Goal: Task Accomplishment & Management: Manage account settings

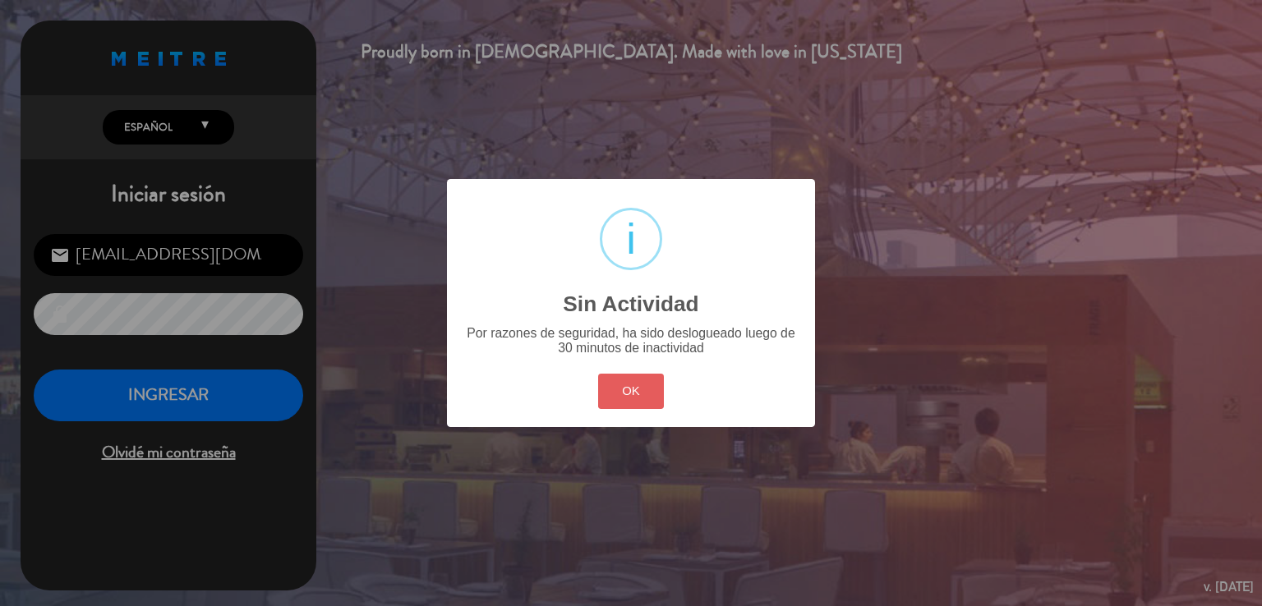
click at [641, 392] on button "OK" at bounding box center [631, 391] width 67 height 35
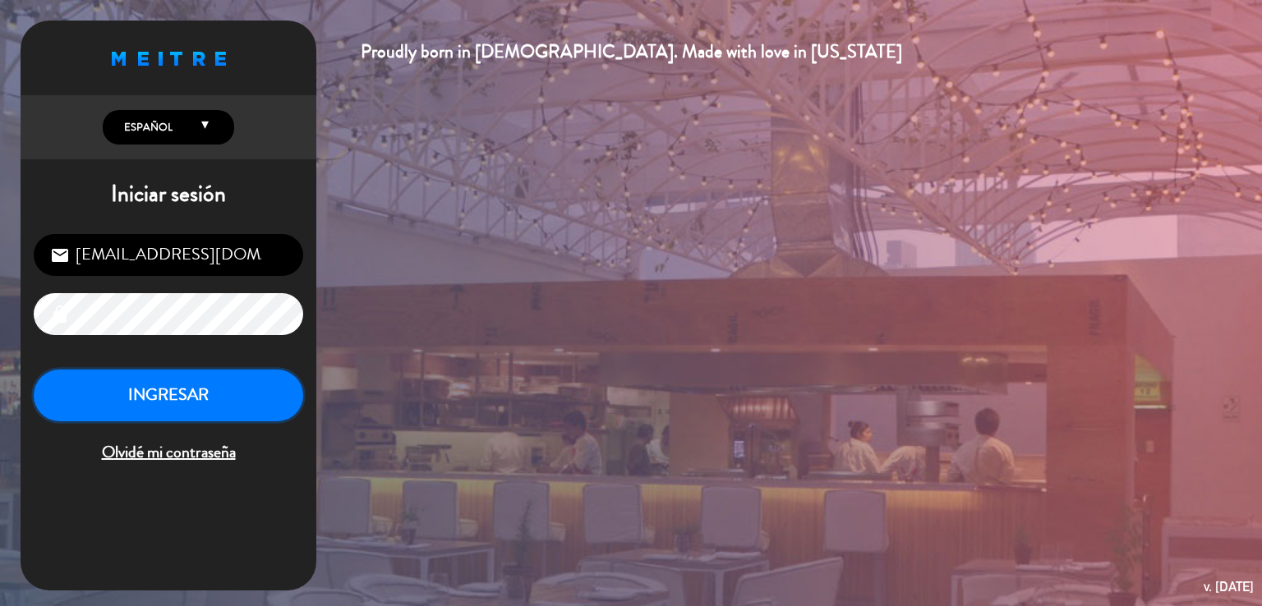
click at [210, 385] on button "INGRESAR" at bounding box center [168, 396] width 269 height 52
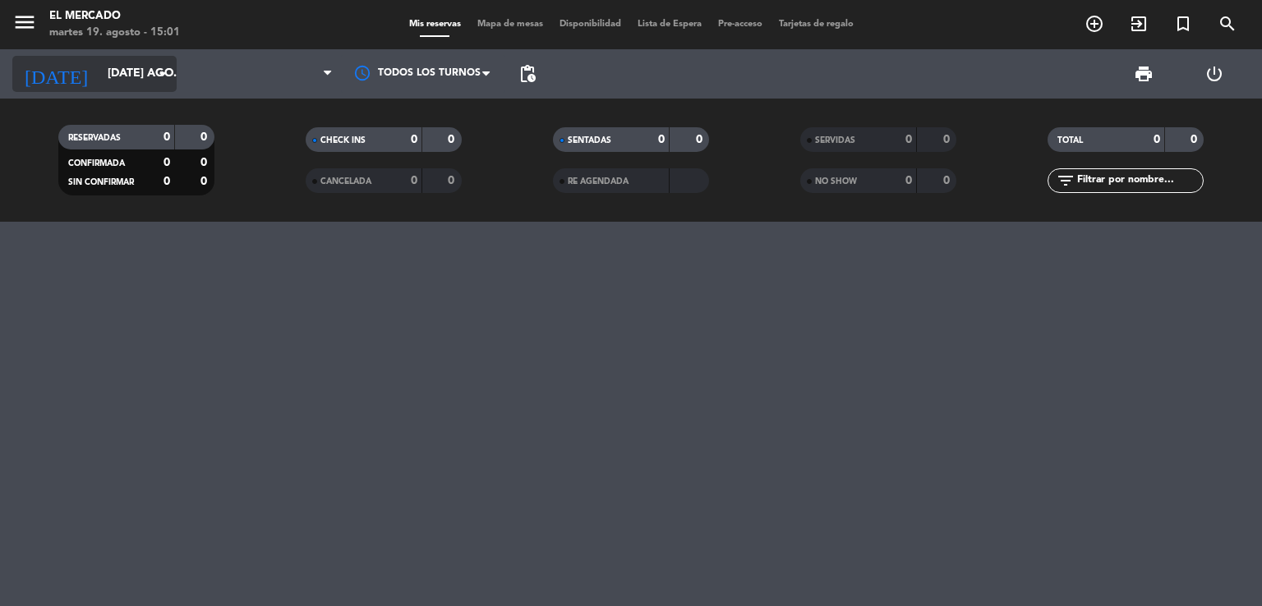
click at [99, 73] on input "[DATE] ago." at bounding box center [177, 74] width 156 height 30
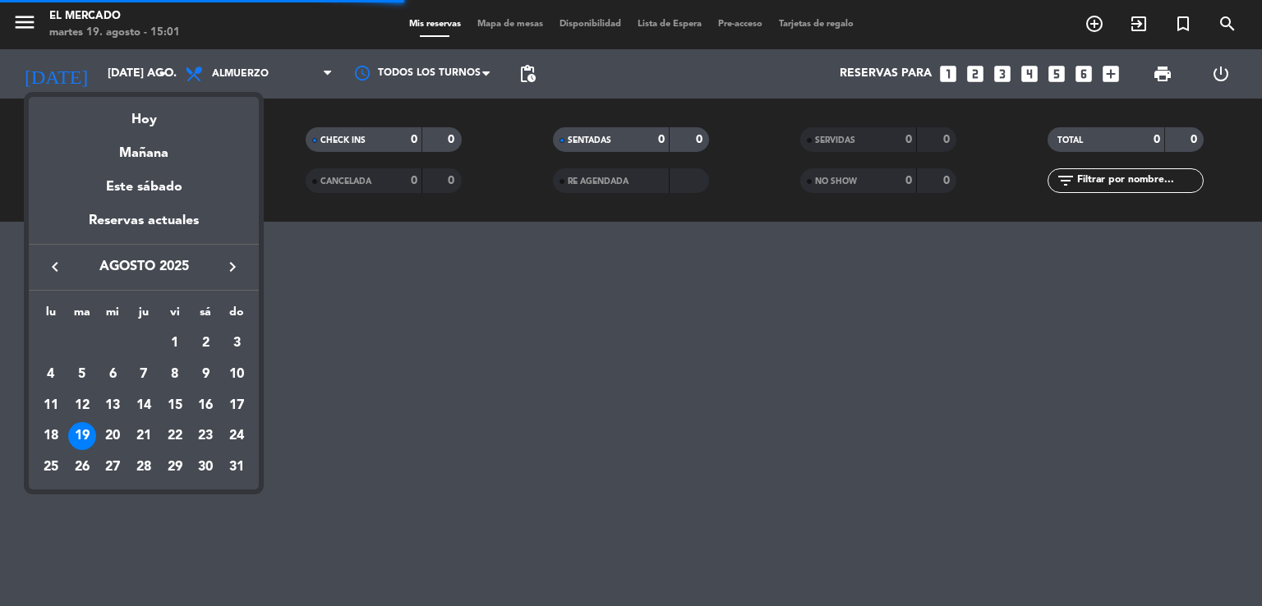
click at [236, 274] on icon "keyboard_arrow_right" at bounding box center [233, 267] width 20 height 20
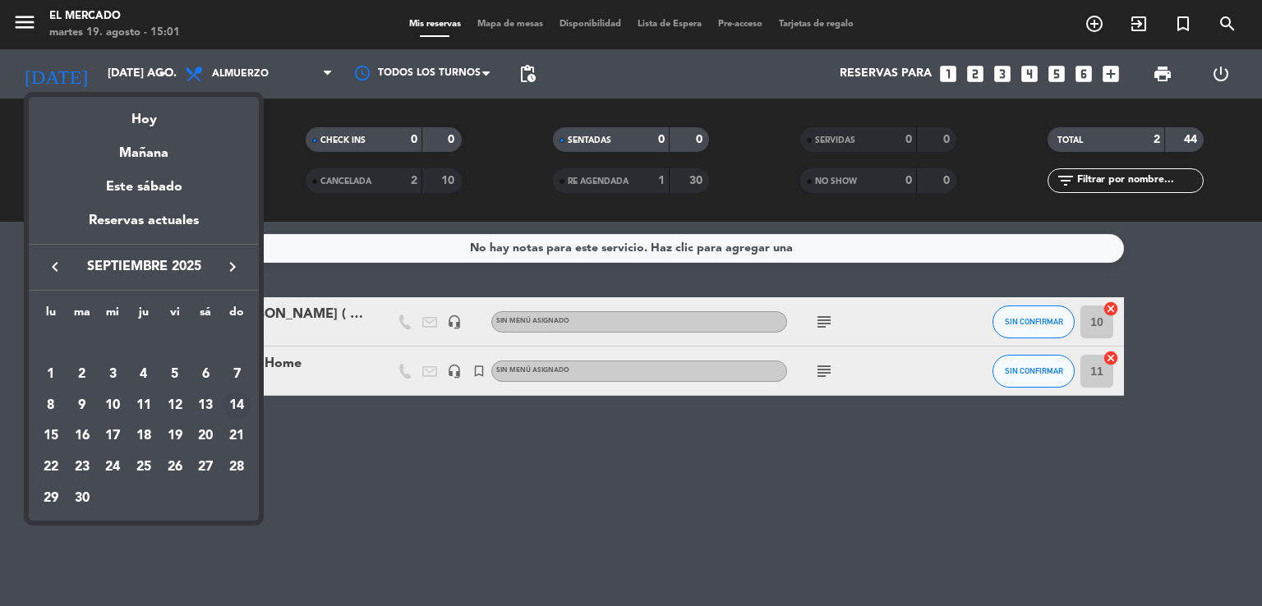
click at [240, 408] on div "14" at bounding box center [237, 406] width 28 height 28
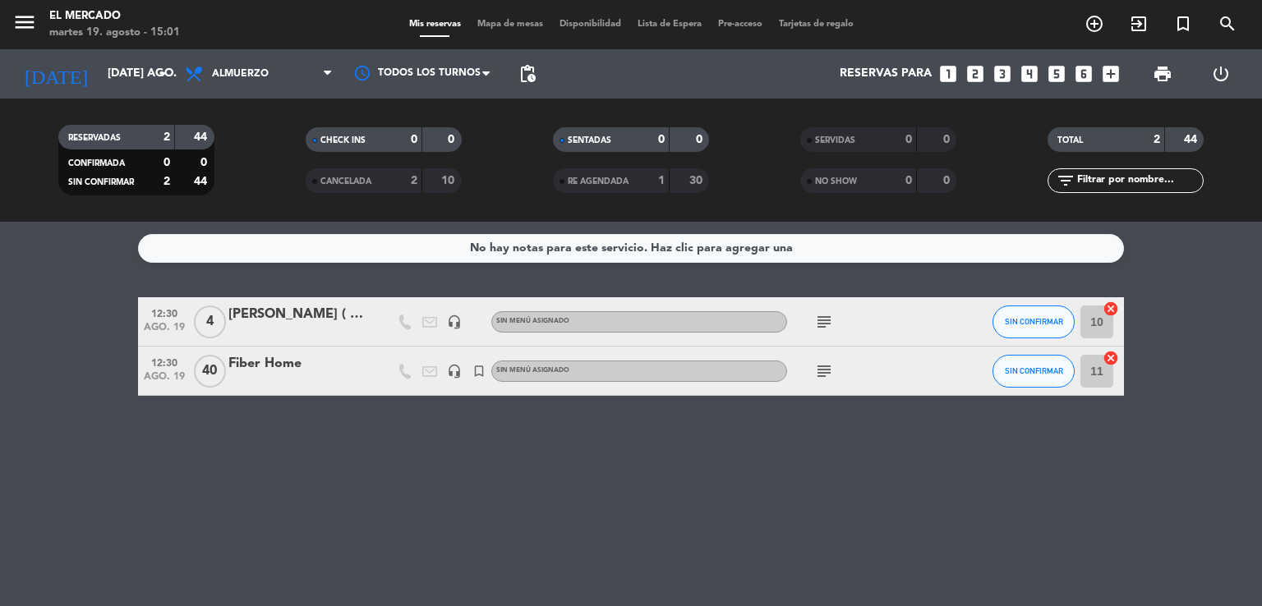
type input "dom. [DATE]"
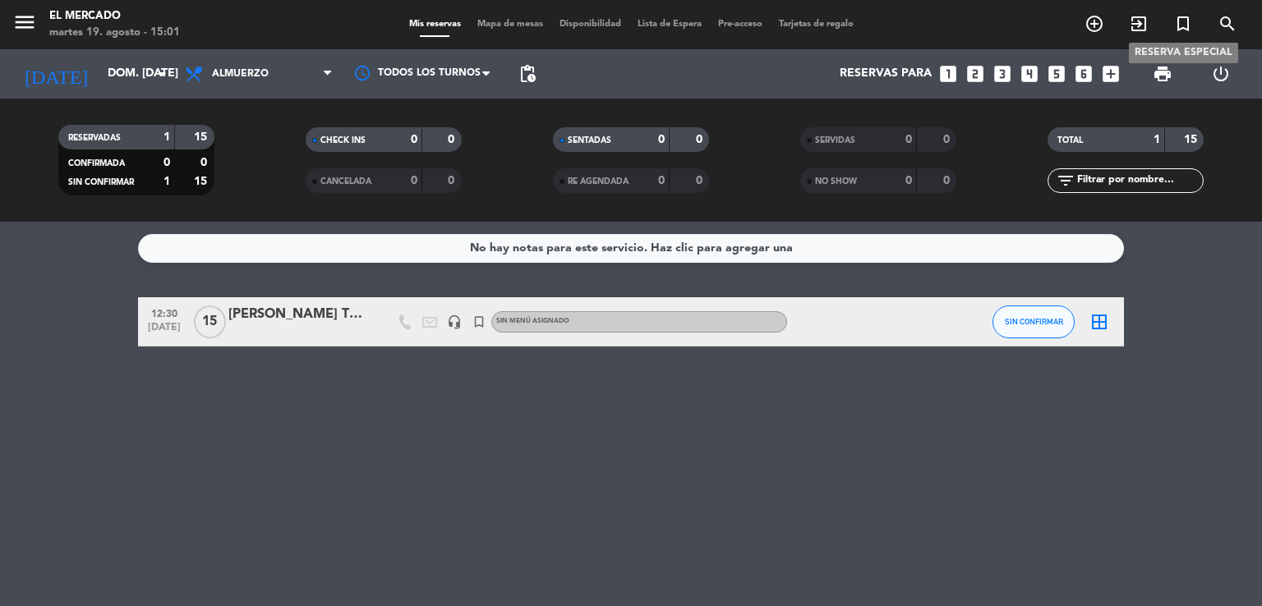
click at [1181, 21] on icon "turned_in_not" at bounding box center [1183, 24] width 20 height 20
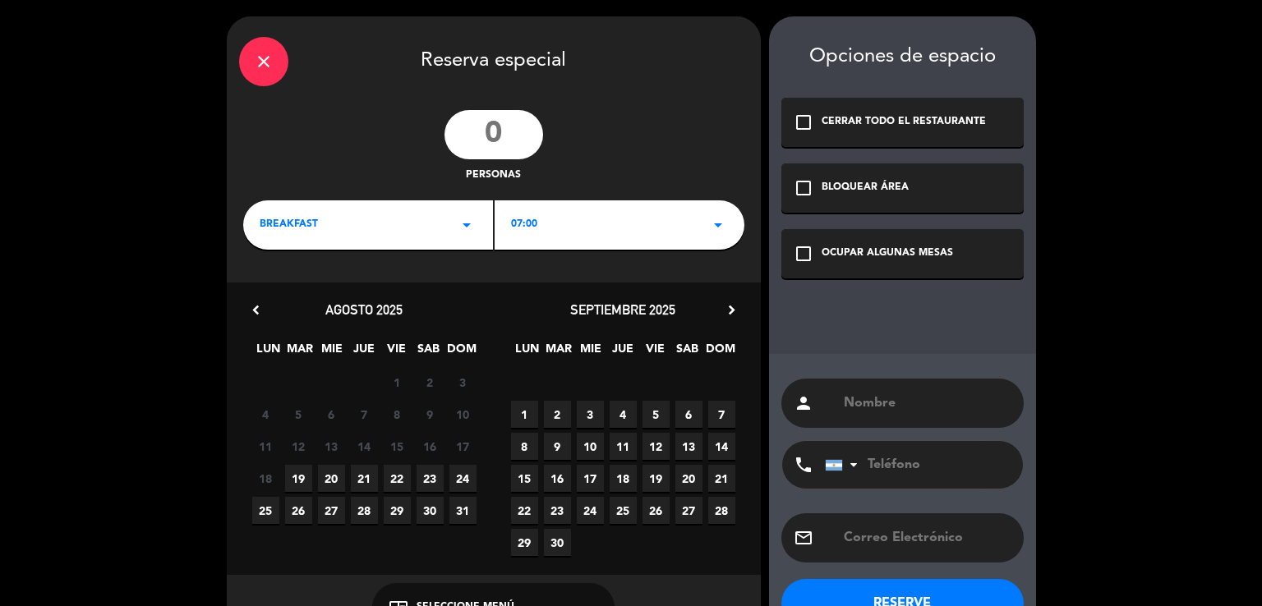
click at [264, 57] on icon "close" at bounding box center [264, 62] width 20 height 20
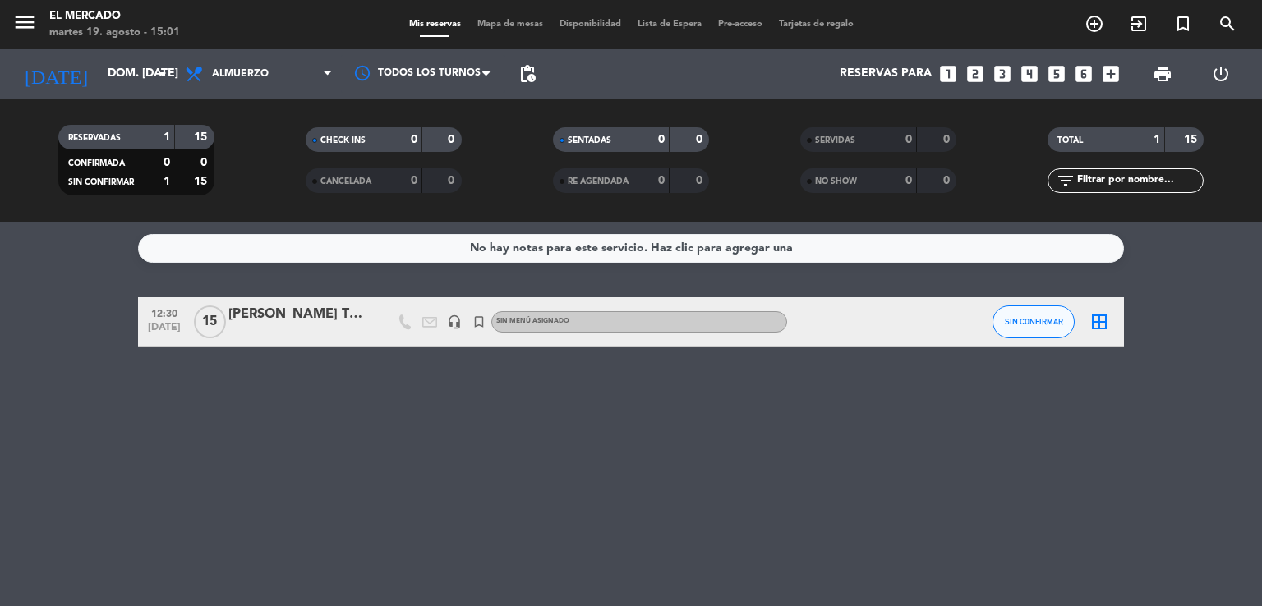
click at [272, 325] on div "[PERSON_NAME] TENTATIVA" at bounding box center [298, 314] width 140 height 21
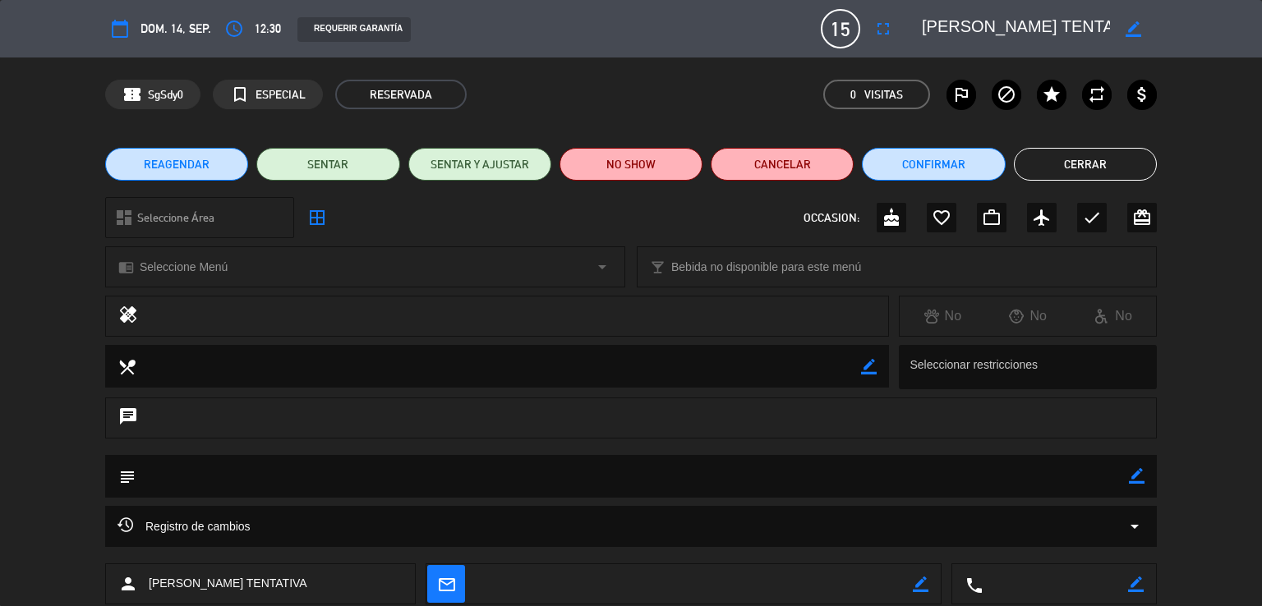
click at [1137, 30] on icon "border_color" at bounding box center [1134, 29] width 16 height 16
click at [1039, 27] on textarea at bounding box center [1016, 29] width 188 height 30
click at [1134, 32] on icon at bounding box center [1134, 29] width 16 height 16
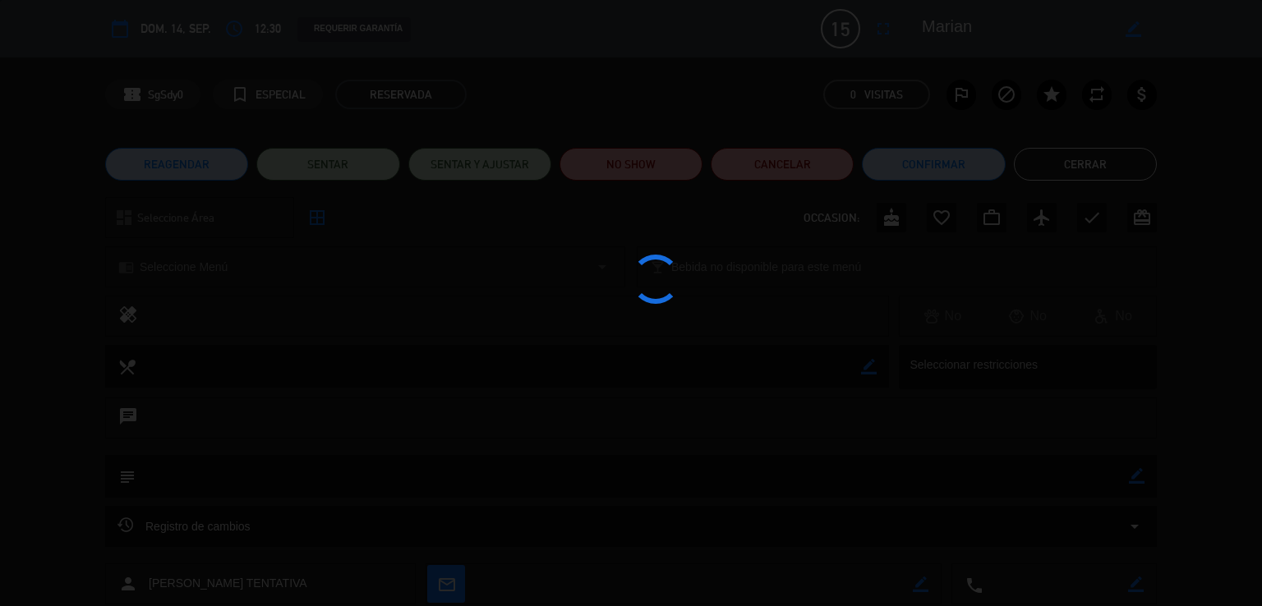
type textarea "Marian"
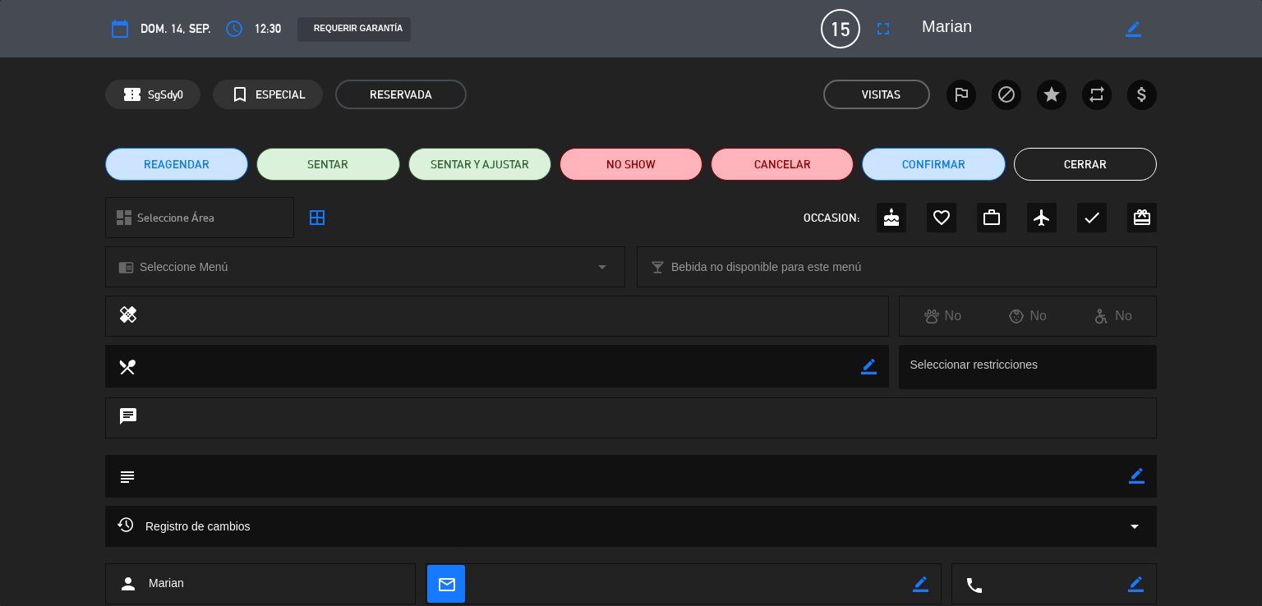
click at [1133, 470] on icon "border_color" at bounding box center [1137, 476] width 16 height 16
click at [1068, 469] on textarea at bounding box center [632, 476] width 993 height 42
type textarea "190825 - VH - Adentro. Menu asado. CoordinA ASM"
click at [1137, 476] on icon at bounding box center [1137, 476] width 16 height 16
click at [1050, 166] on button "Cerrar" at bounding box center [1085, 164] width 143 height 33
